Goal: Check status

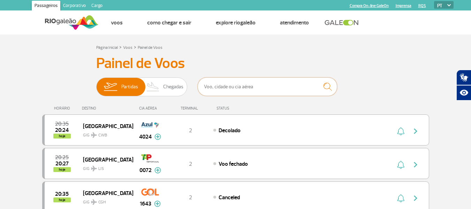
click at [230, 89] on input "text" at bounding box center [268, 86] width 140 height 18
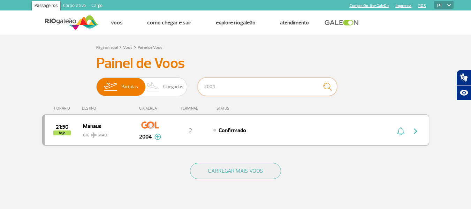
type input "2004"
click at [418, 132] on img "button" at bounding box center [416, 131] width 8 height 8
click at [413, 132] on img "button" at bounding box center [416, 131] width 8 height 8
click at [419, 130] on img "button" at bounding box center [416, 131] width 8 height 8
click at [417, 130] on img "button" at bounding box center [416, 131] width 8 height 8
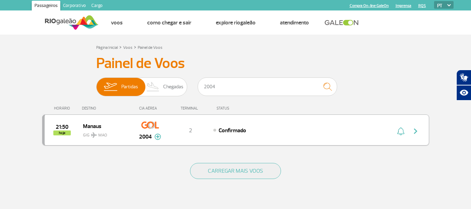
click at [418, 130] on img "button" at bounding box center [416, 131] width 8 height 8
click at [413, 132] on img "button" at bounding box center [416, 131] width 8 height 8
click at [415, 130] on img "button" at bounding box center [416, 131] width 8 height 8
click at [413, 130] on img "button" at bounding box center [416, 131] width 8 height 8
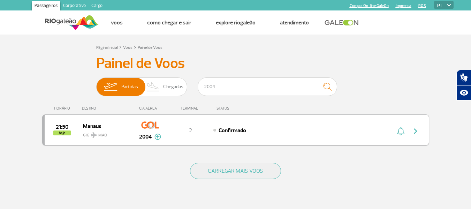
click at [413, 130] on img "button" at bounding box center [416, 131] width 8 height 8
click at [419, 131] on img "button" at bounding box center [416, 131] width 8 height 8
click at [416, 132] on img "button" at bounding box center [416, 131] width 8 height 8
click at [415, 132] on img "button" at bounding box center [416, 131] width 8 height 8
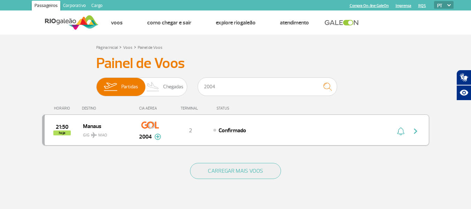
click at [415, 132] on img "button" at bounding box center [416, 131] width 8 height 8
click at [414, 131] on img "button" at bounding box center [416, 131] width 8 height 8
click at [414, 134] on img "button" at bounding box center [416, 131] width 8 height 8
click at [415, 132] on img "button" at bounding box center [416, 131] width 8 height 8
